Goal: Transaction & Acquisition: Purchase product/service

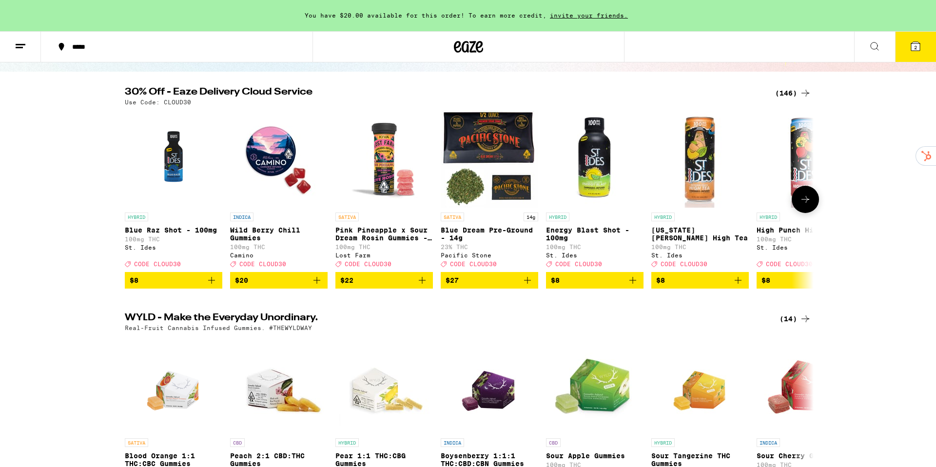
scroll to position [85, 0]
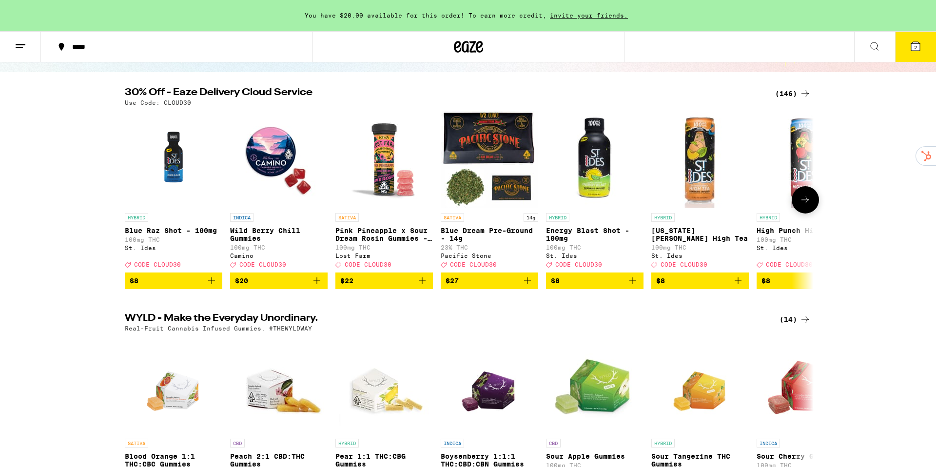
click at [809, 204] on icon at bounding box center [805, 200] width 12 height 12
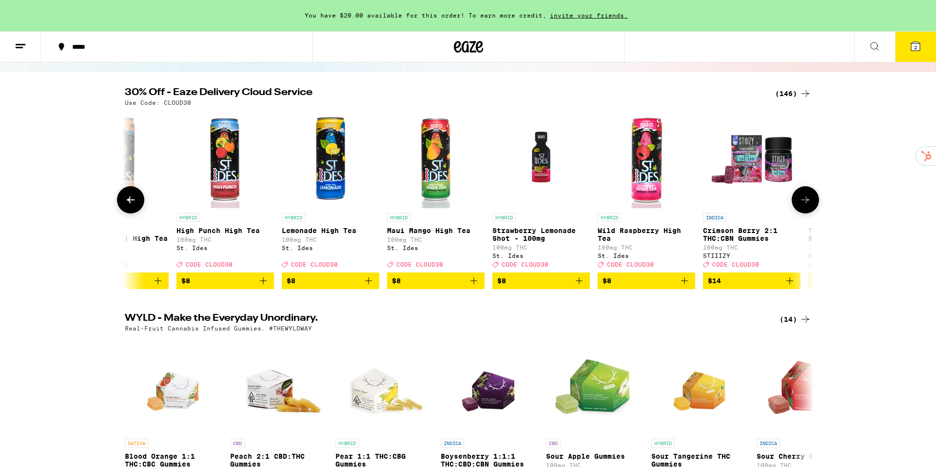
click at [809, 204] on icon at bounding box center [805, 200] width 12 height 12
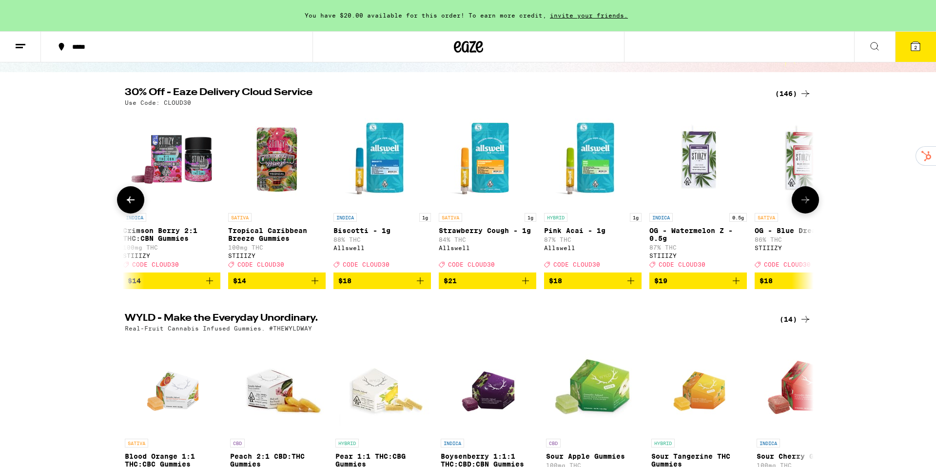
click at [809, 204] on icon at bounding box center [805, 200] width 12 height 12
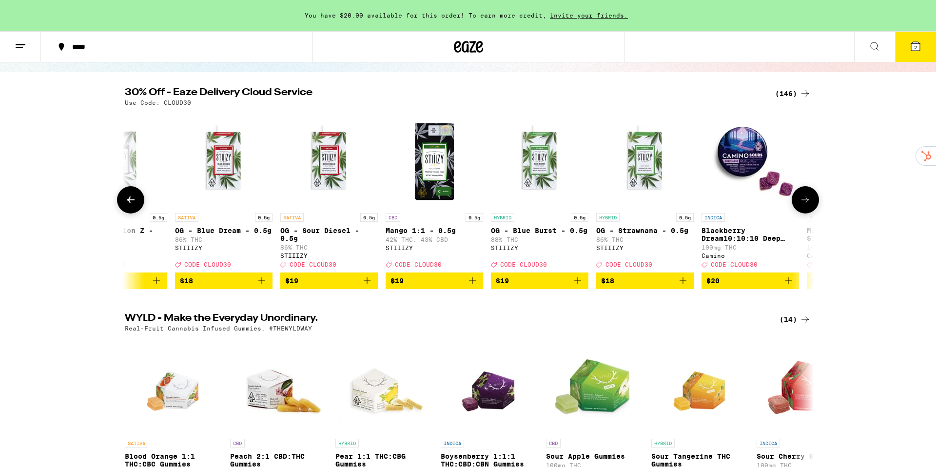
click at [809, 204] on icon at bounding box center [805, 200] width 12 height 12
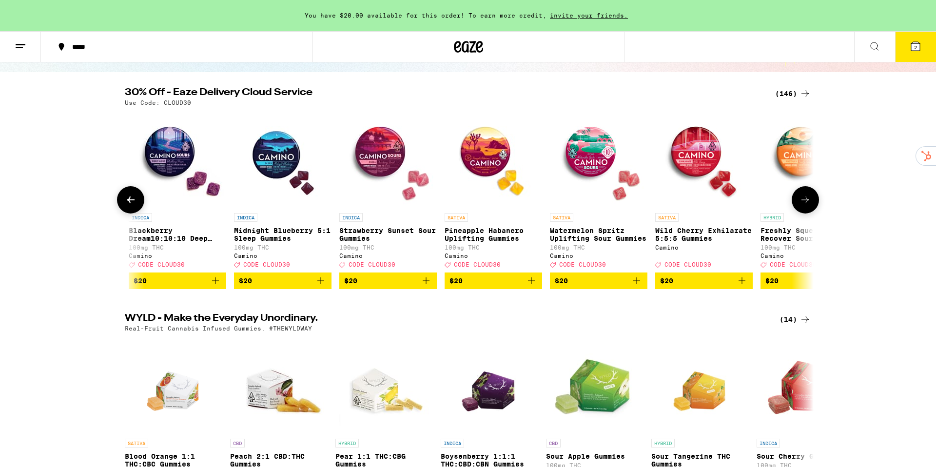
click at [809, 204] on icon at bounding box center [805, 200] width 12 height 12
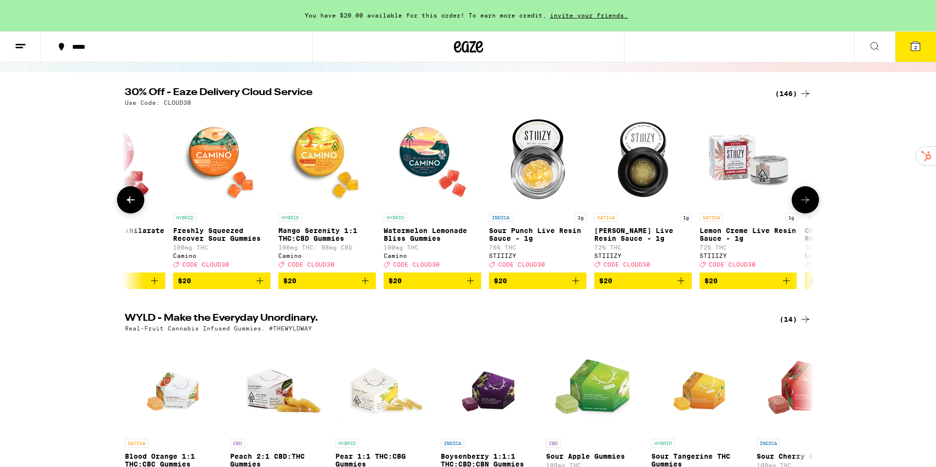
click at [809, 204] on icon at bounding box center [805, 200] width 12 height 12
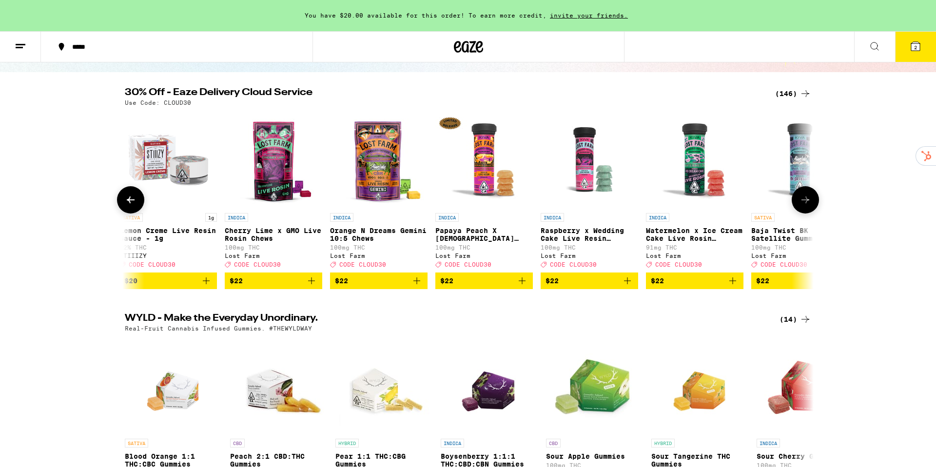
click at [809, 204] on icon at bounding box center [805, 200] width 12 height 12
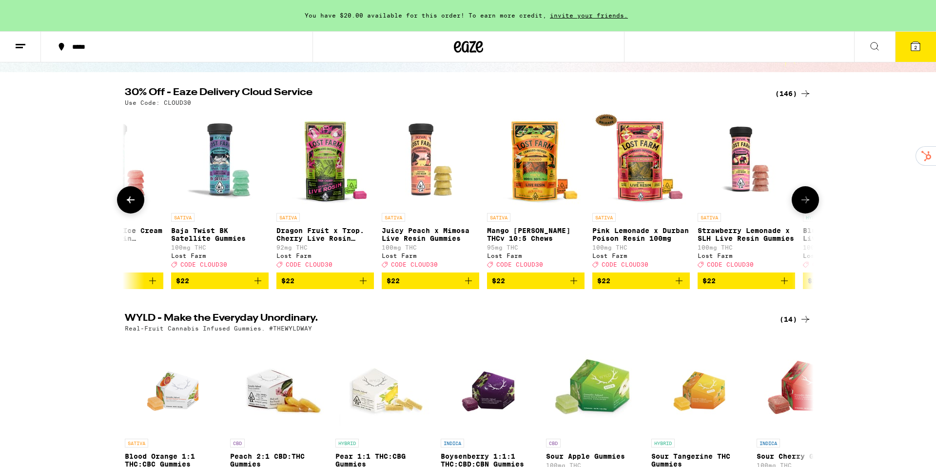
click at [809, 204] on icon at bounding box center [805, 200] width 12 height 12
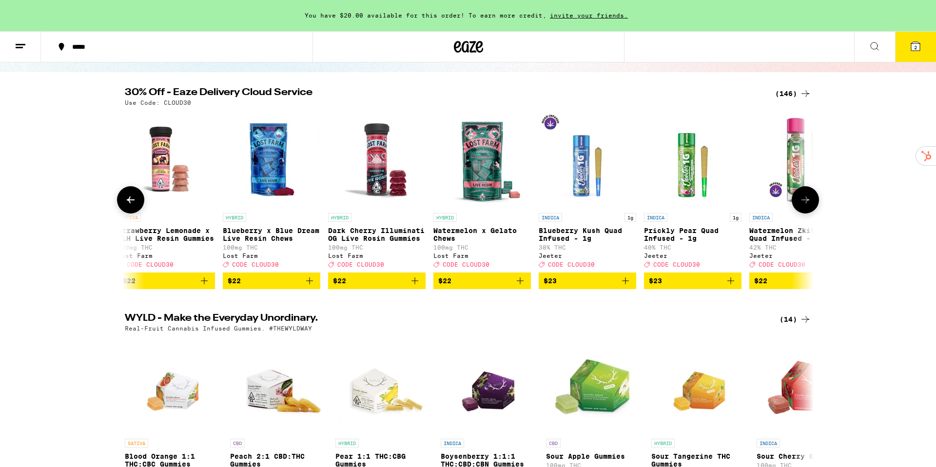
click at [809, 204] on icon at bounding box center [805, 200] width 12 height 12
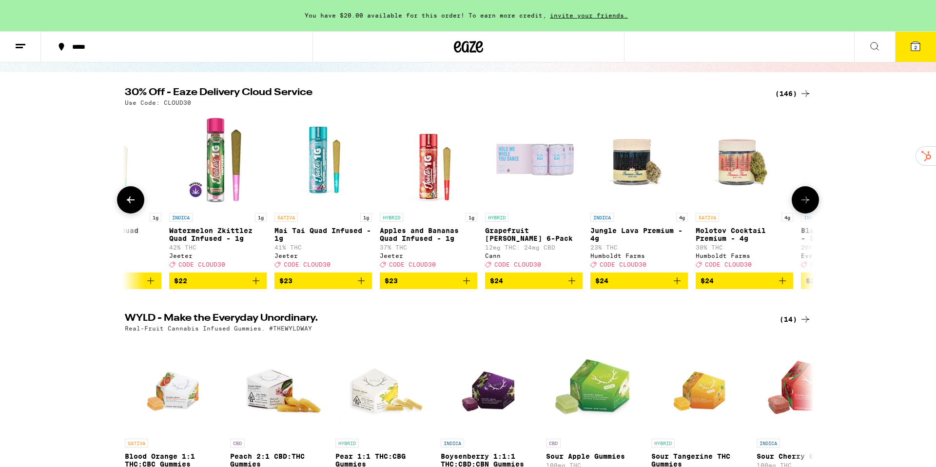
click at [809, 204] on icon at bounding box center [805, 200] width 12 height 12
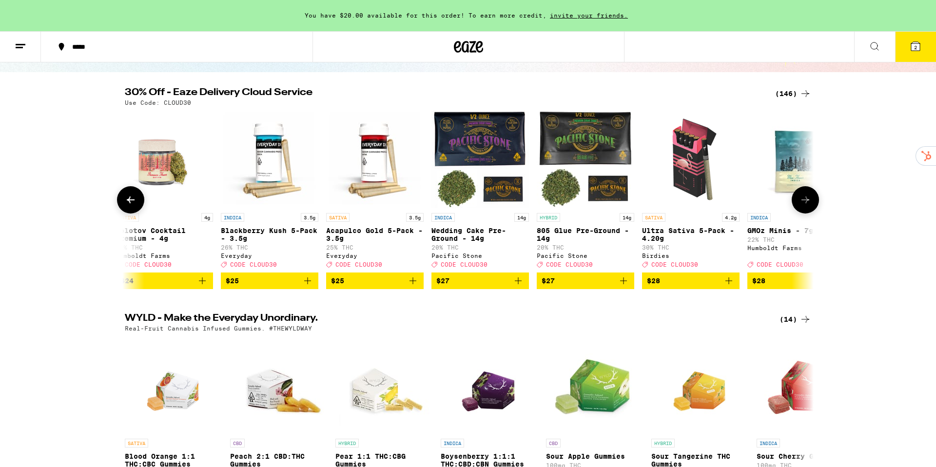
click at [809, 204] on icon at bounding box center [805, 200] width 12 height 12
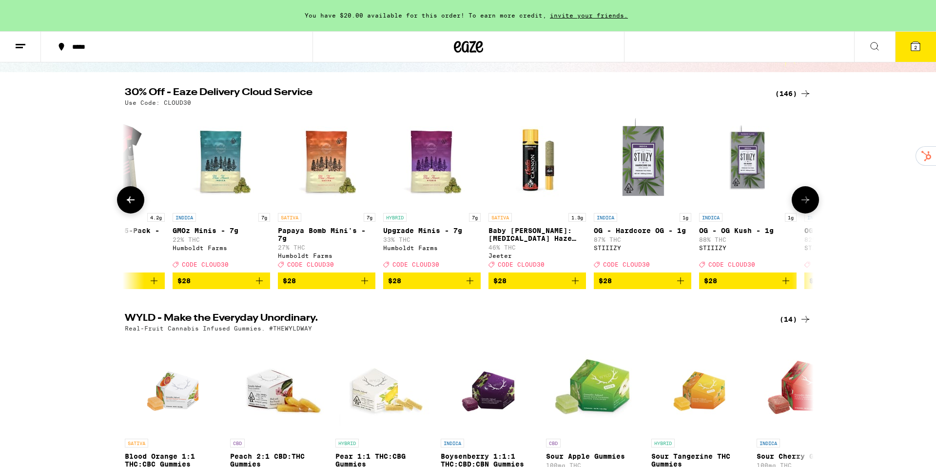
scroll to position [0, 6378]
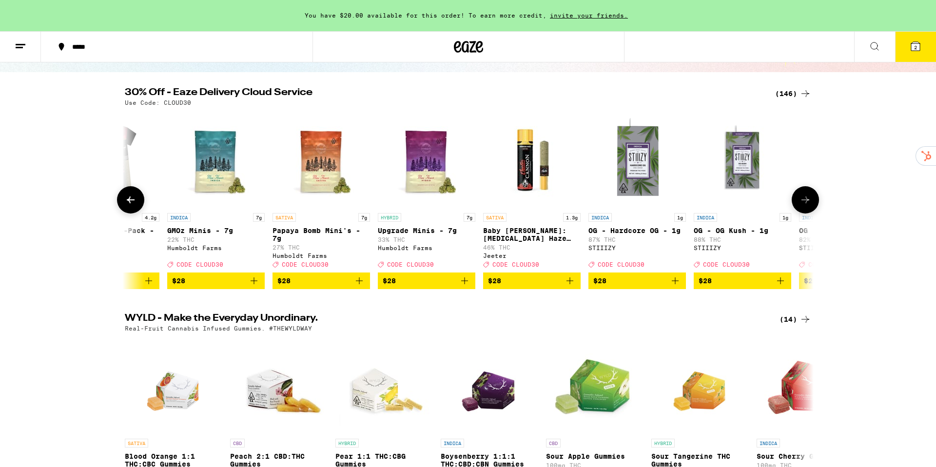
click at [133, 206] on icon at bounding box center [131, 200] width 12 height 12
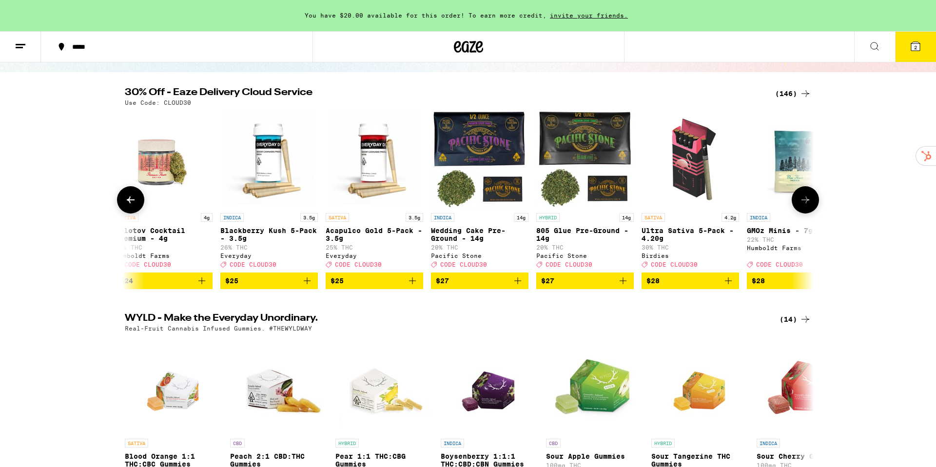
scroll to position [0, 5798]
click at [800, 213] on button at bounding box center [804, 199] width 27 height 27
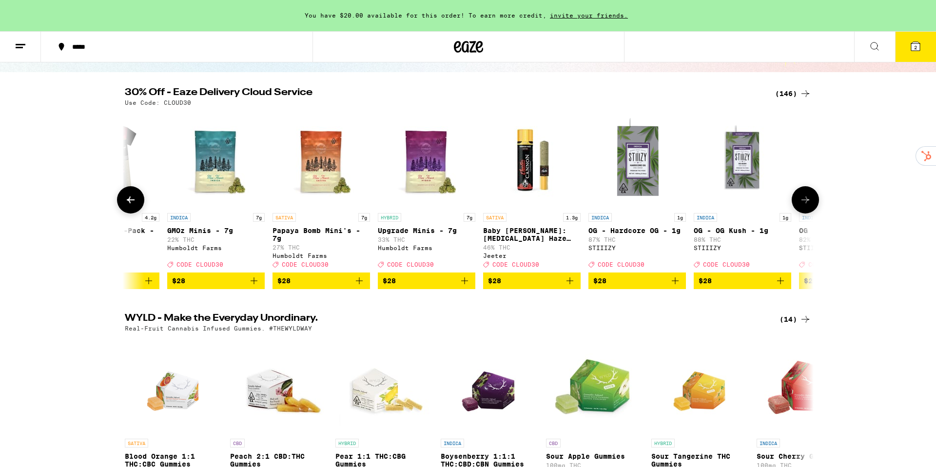
click at [800, 213] on button at bounding box center [804, 199] width 27 height 27
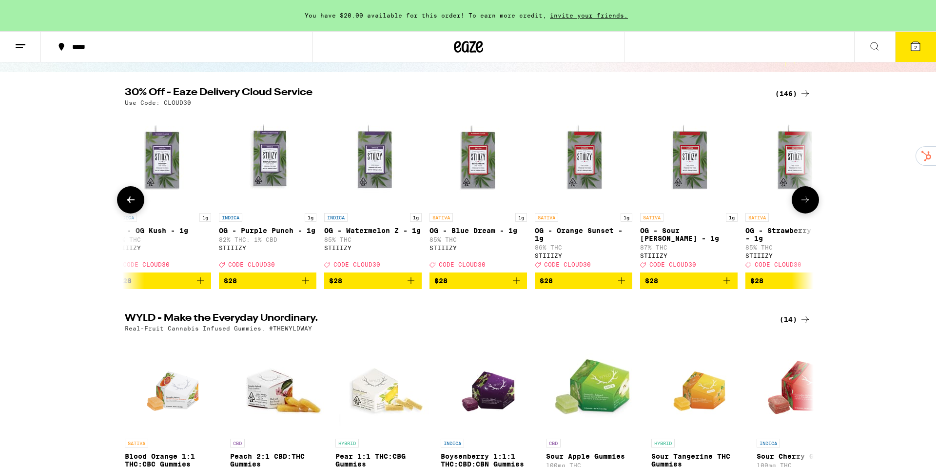
click at [800, 213] on button at bounding box center [804, 199] width 27 height 27
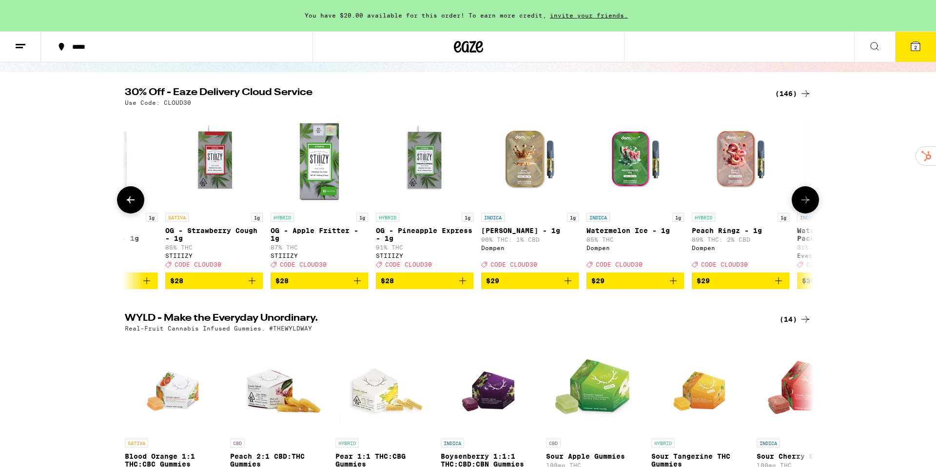
click at [800, 213] on button at bounding box center [804, 199] width 27 height 27
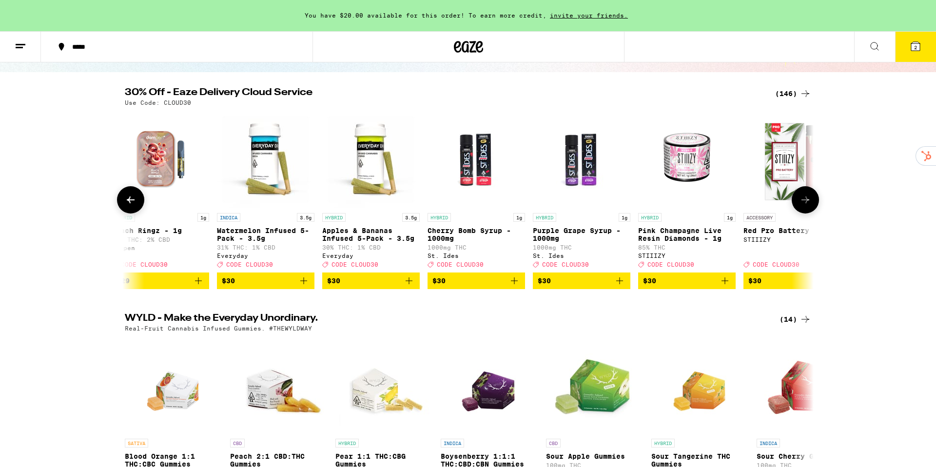
click at [800, 213] on button at bounding box center [804, 199] width 27 height 27
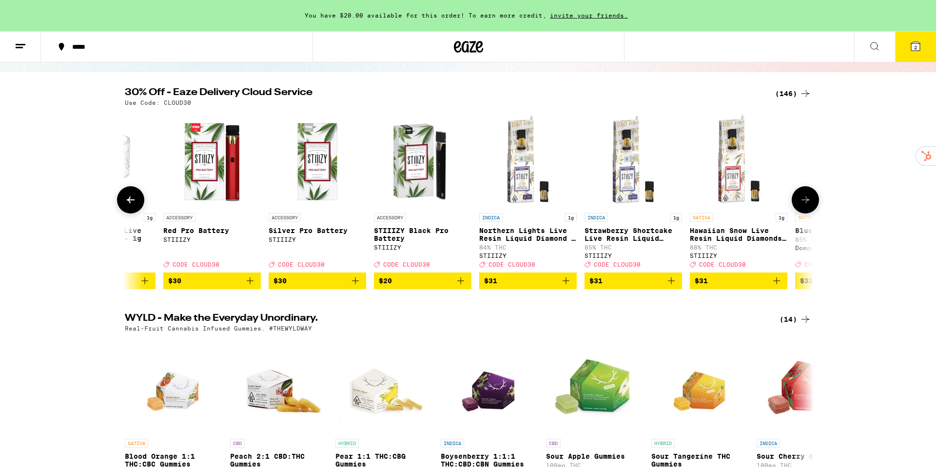
click at [800, 213] on button at bounding box center [804, 199] width 27 height 27
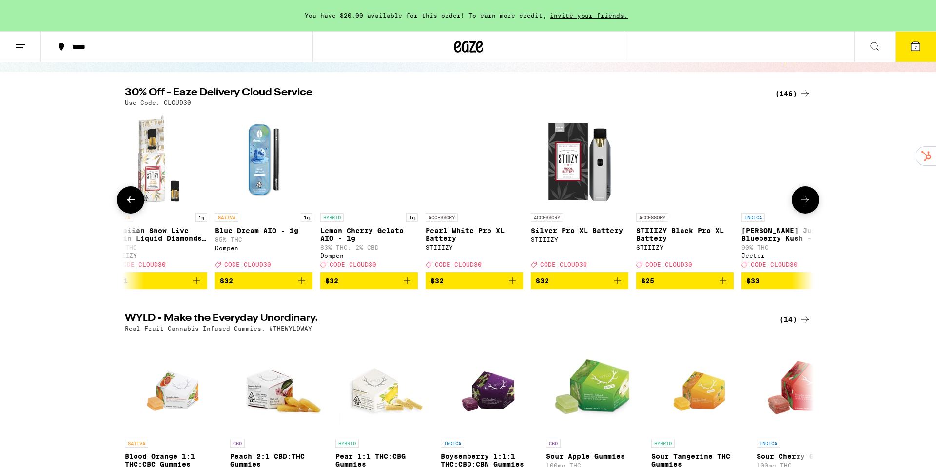
click at [800, 213] on button at bounding box center [804, 199] width 27 height 27
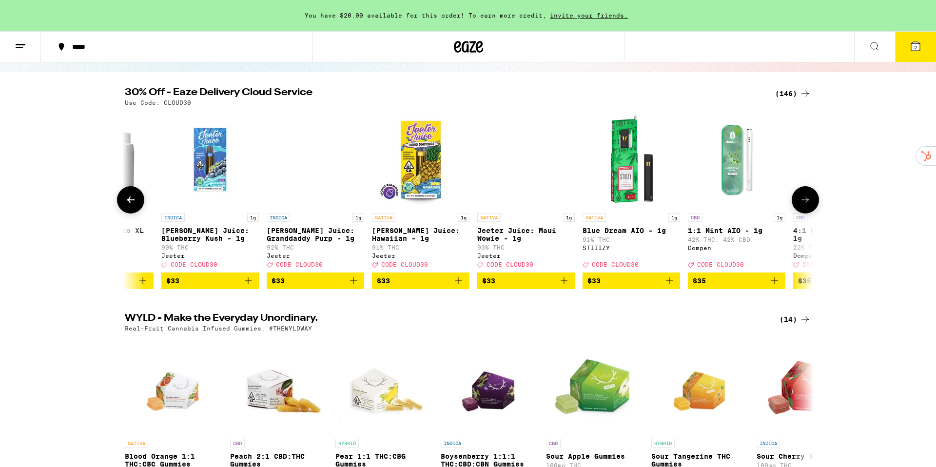
click at [800, 213] on button at bounding box center [804, 199] width 27 height 27
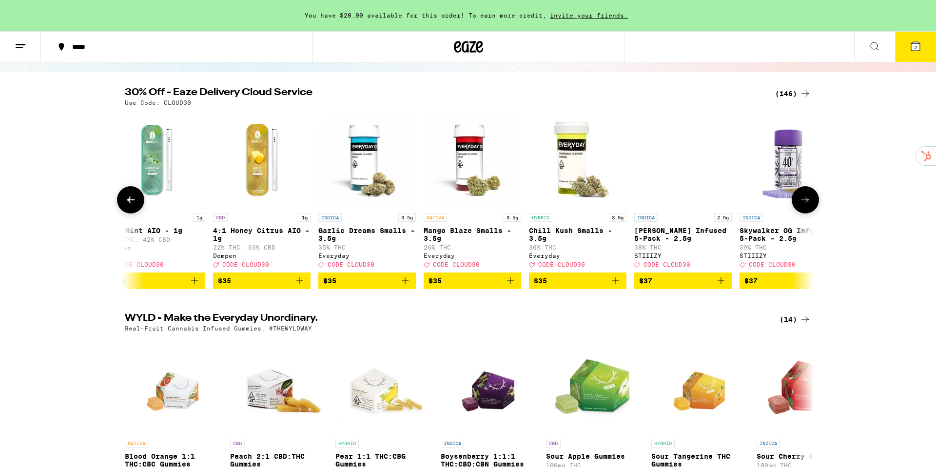
click at [800, 213] on button at bounding box center [804, 199] width 27 height 27
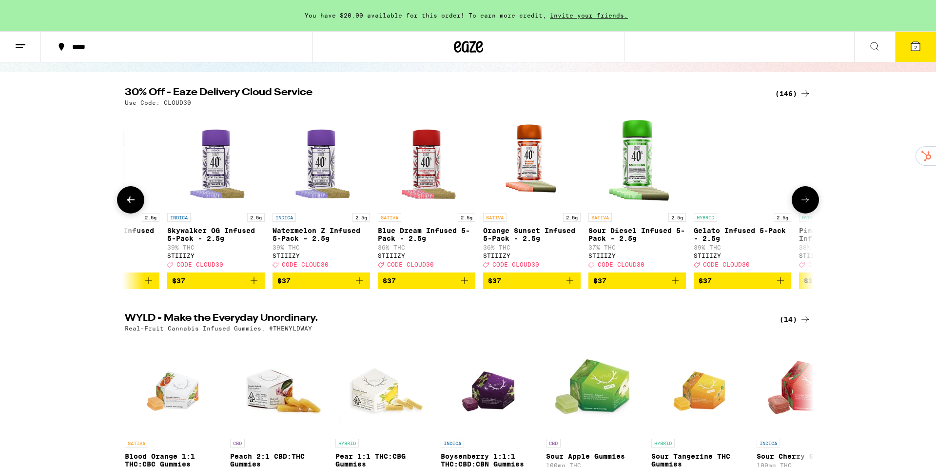
scroll to position [0, 11017]
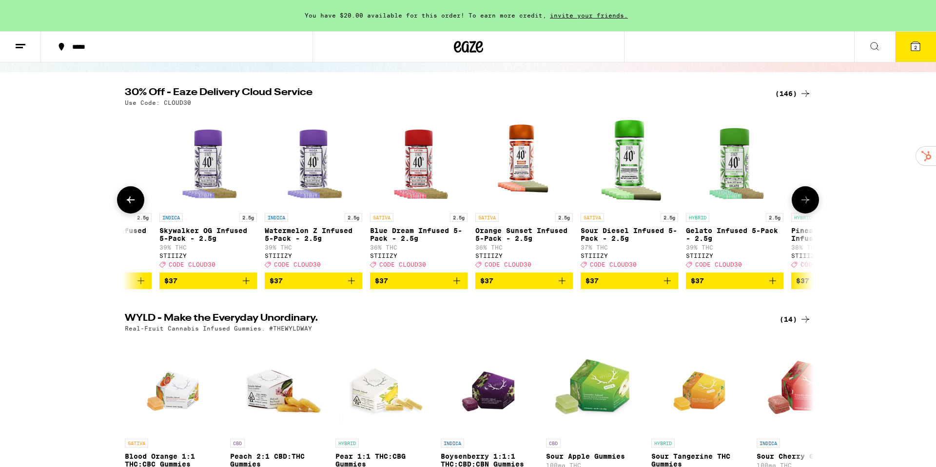
click at [800, 213] on button at bounding box center [804, 199] width 27 height 27
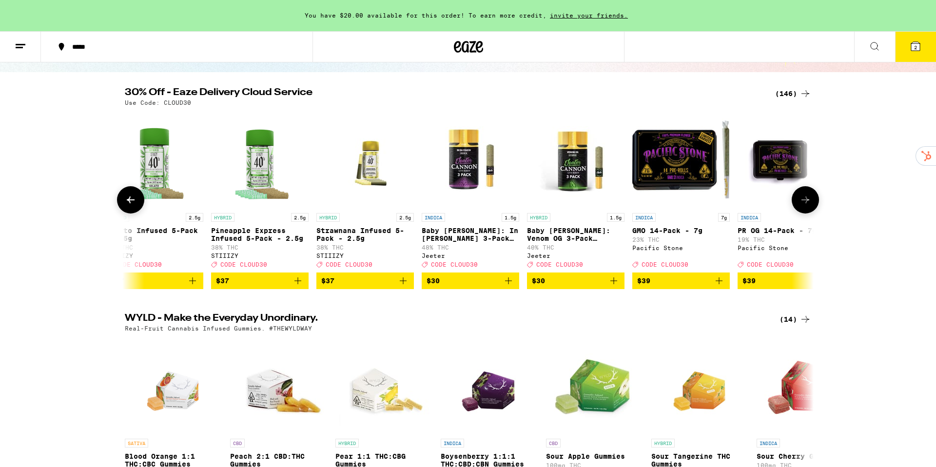
click at [800, 213] on button at bounding box center [804, 199] width 27 height 27
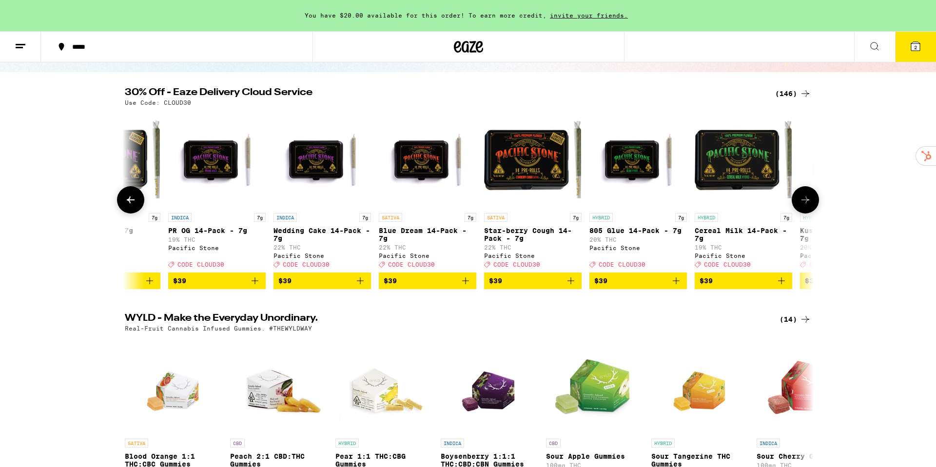
scroll to position [0, 12177]
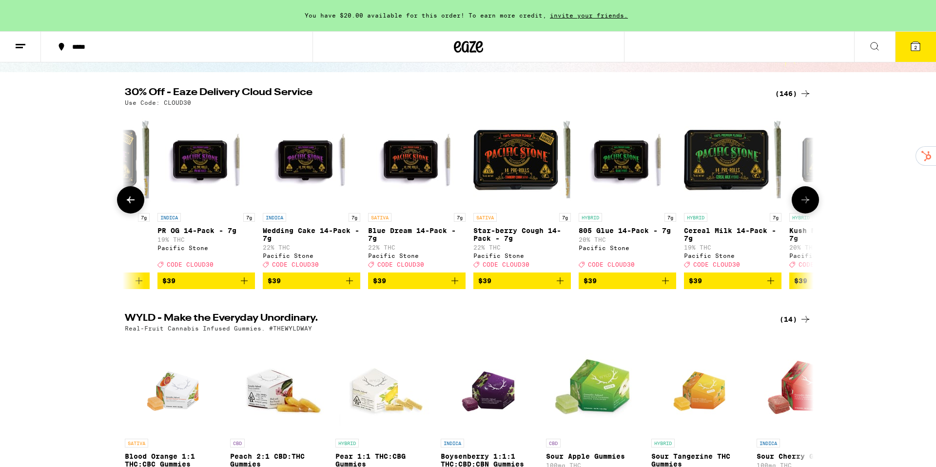
click at [800, 213] on button at bounding box center [804, 199] width 27 height 27
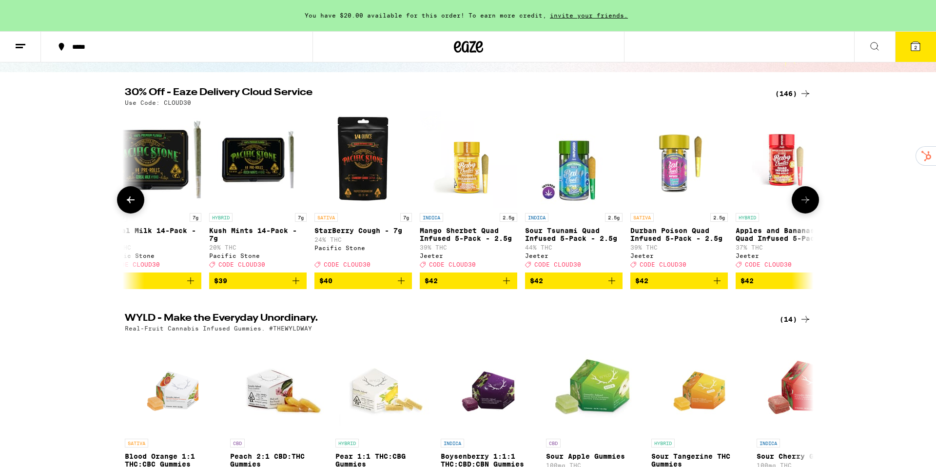
click at [800, 213] on button at bounding box center [804, 199] width 27 height 27
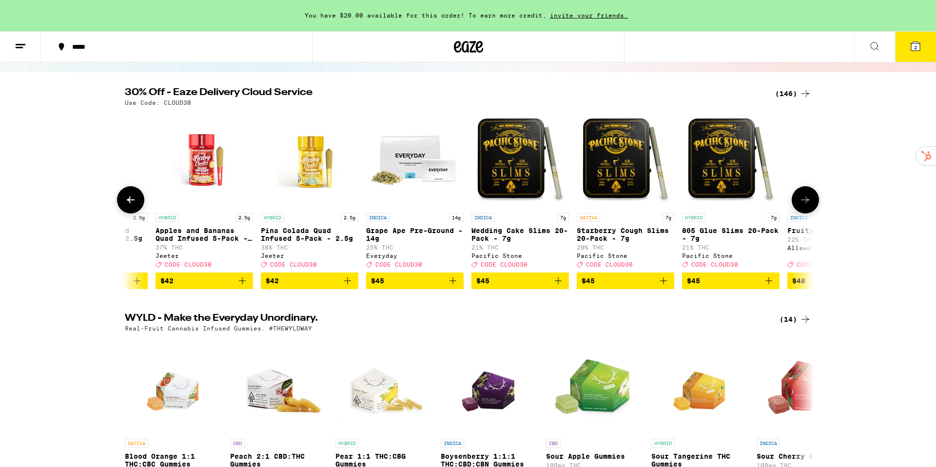
click at [800, 213] on button at bounding box center [804, 199] width 27 height 27
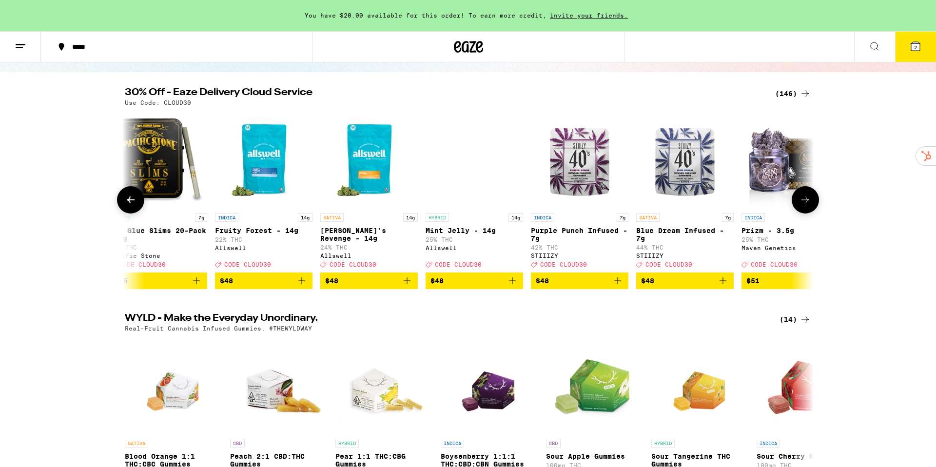
scroll to position [0, 13917]
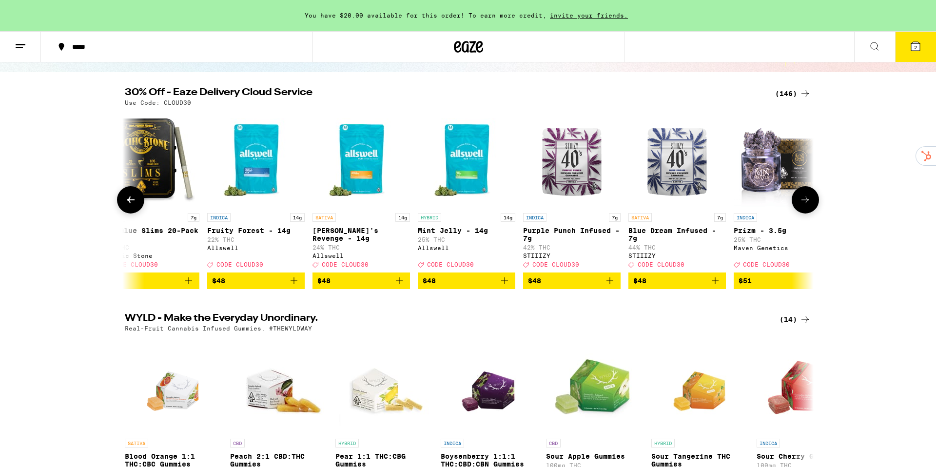
click at [800, 213] on button at bounding box center [804, 199] width 27 height 27
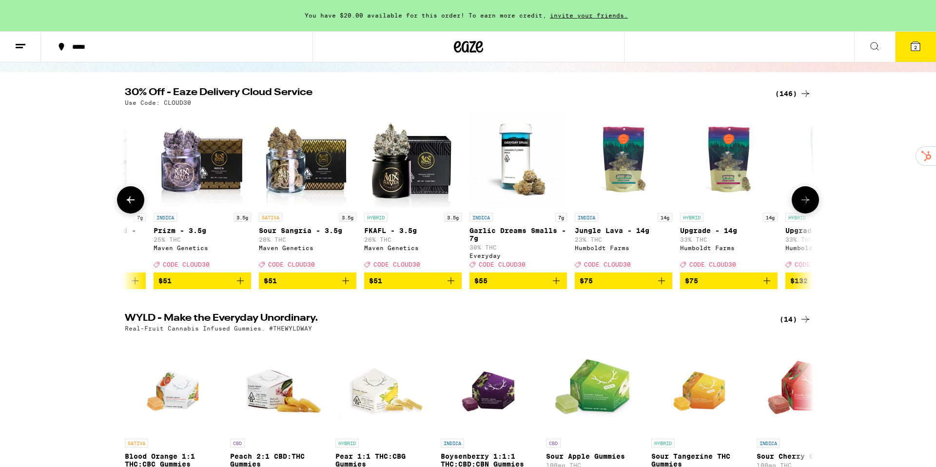
click at [800, 213] on button at bounding box center [804, 199] width 27 height 27
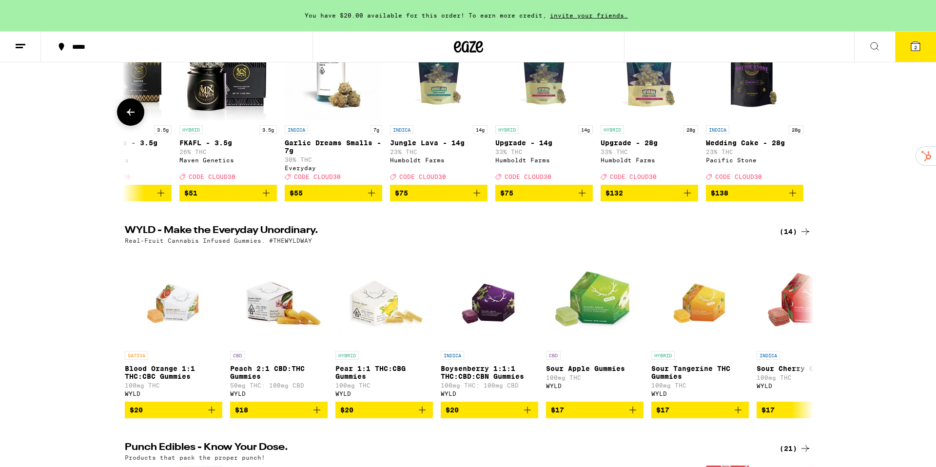
scroll to position [179, 0]
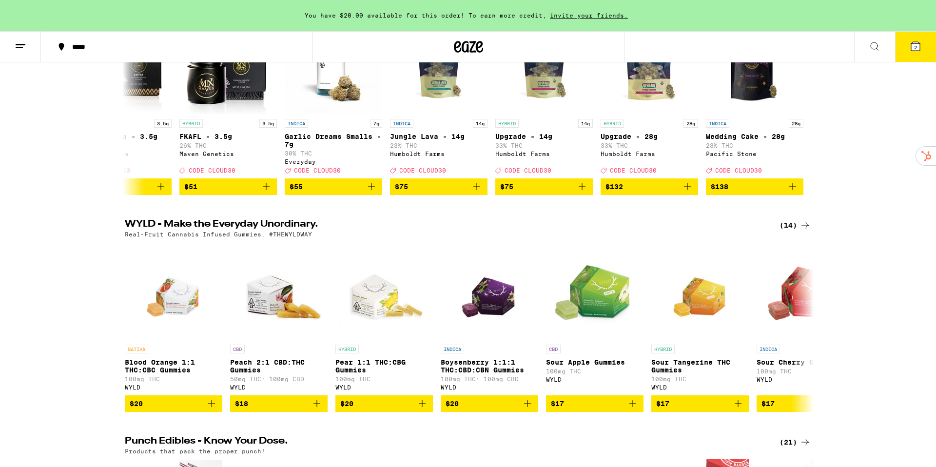
click at [910, 46] on icon at bounding box center [915, 46] width 12 height 12
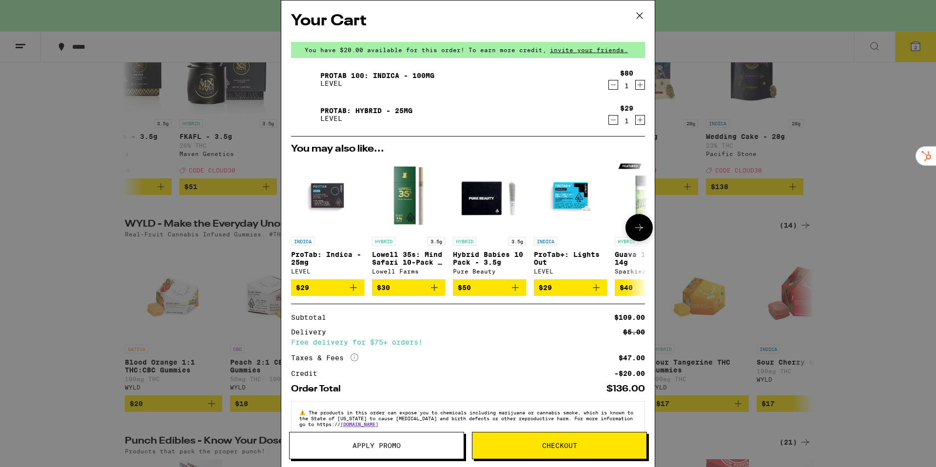
click at [358, 290] on icon "Add to bag" at bounding box center [353, 288] width 12 height 12
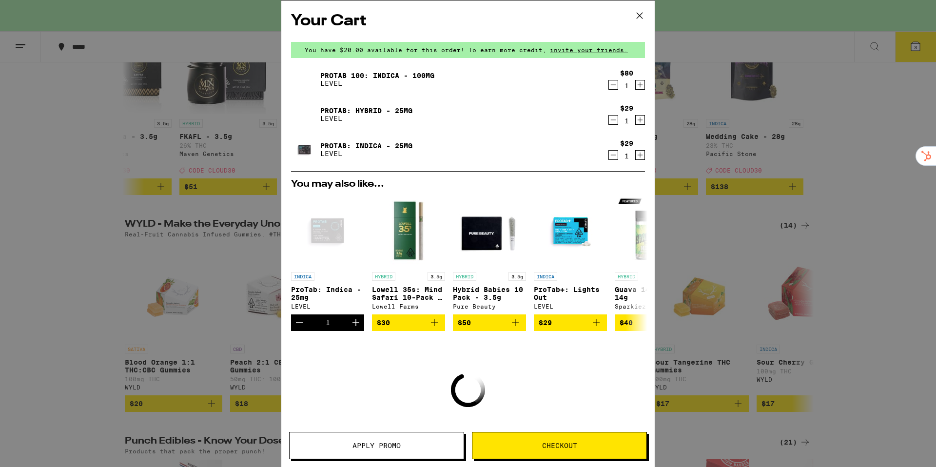
click at [613, 86] on icon "Decrement" at bounding box center [613, 85] width 9 height 12
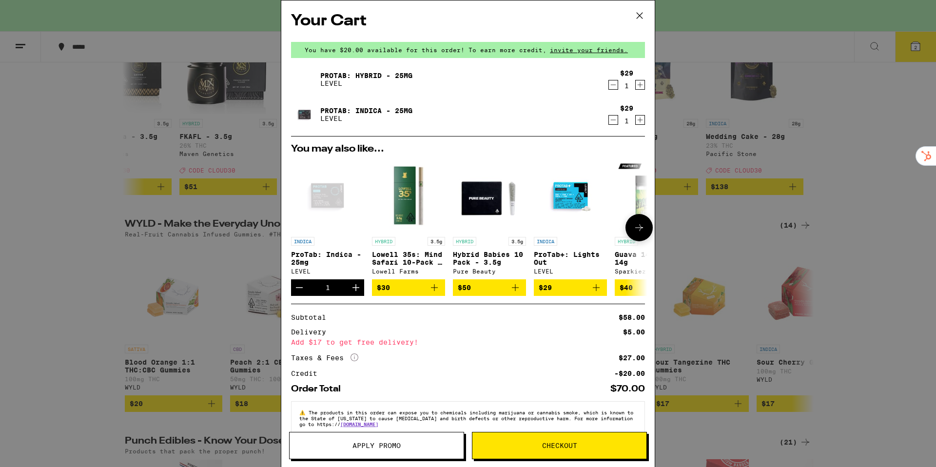
click at [409, 208] on img "Open page for Lowell 35s: Mind Safari 10-Pack - 3.5g from Lowell Farms" at bounding box center [408, 195] width 73 height 73
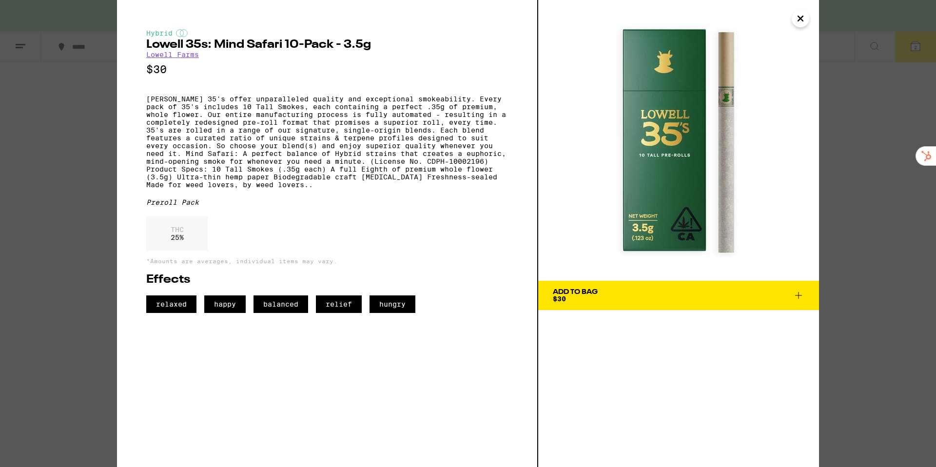
click at [801, 24] on icon "Close" at bounding box center [800, 18] width 12 height 15
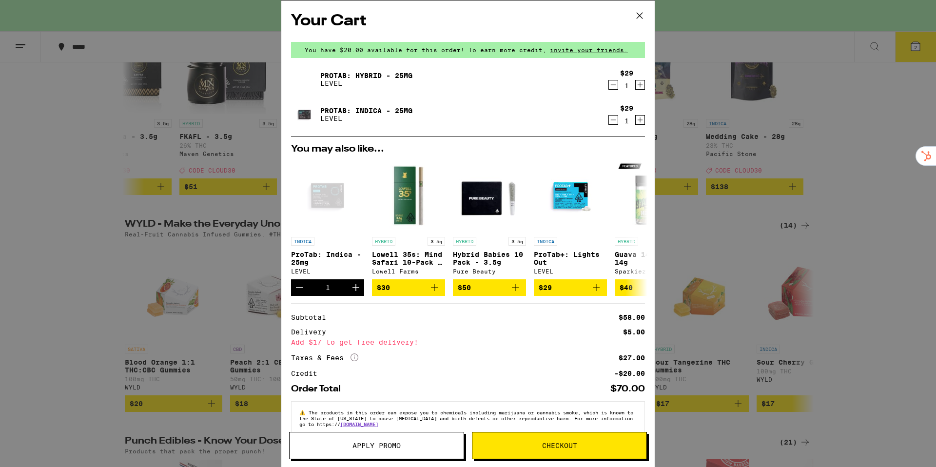
click at [641, 13] on icon at bounding box center [639, 16] width 6 height 6
